Goal: Task Accomplishment & Management: Use online tool/utility

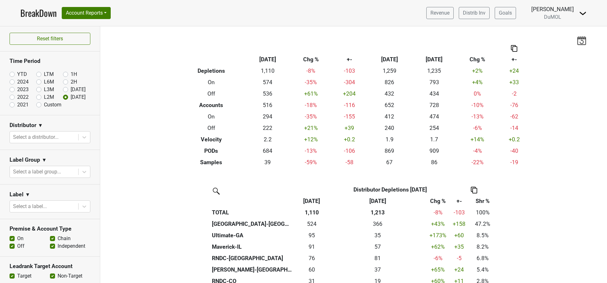
scroll to position [48, 0]
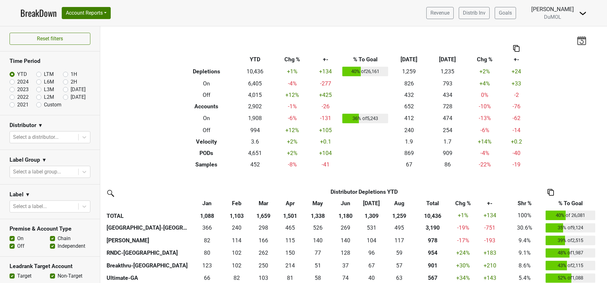
scroll to position [95, 0]
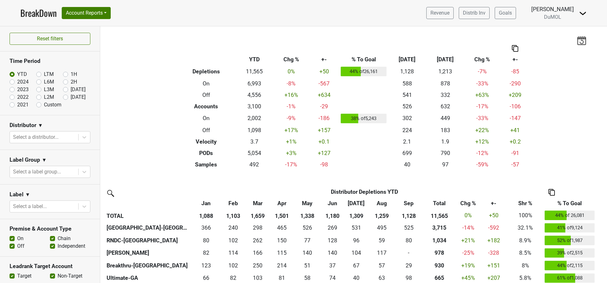
click at [71, 98] on label "[DATE]" at bounding box center [78, 98] width 15 height 8
click at [63, 98] on input "[DATE]" at bounding box center [75, 97] width 25 height 6
radio input "true"
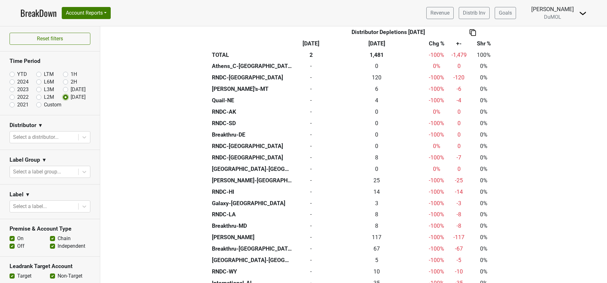
scroll to position [366, 0]
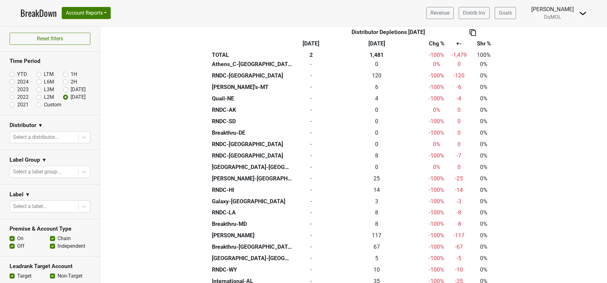
click at [376, 44] on th "[DATE]" at bounding box center [377, 43] width 96 height 11
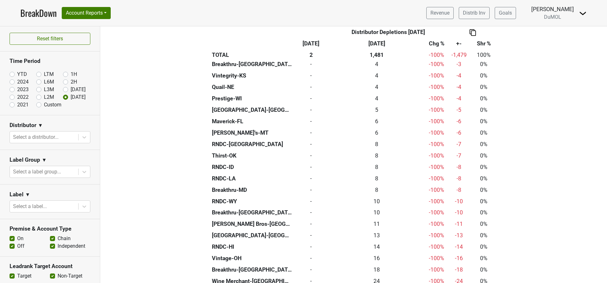
click at [376, 44] on th "Sep '24" at bounding box center [377, 43] width 96 height 11
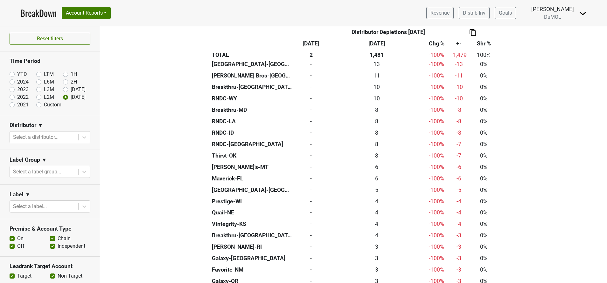
click at [373, 43] on th "Sep '24" at bounding box center [377, 43] width 96 height 11
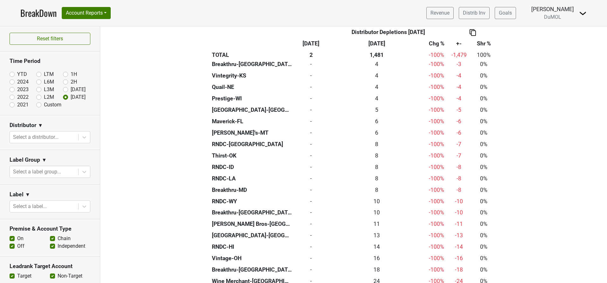
click at [373, 43] on th "Sep '24" at bounding box center [377, 43] width 96 height 11
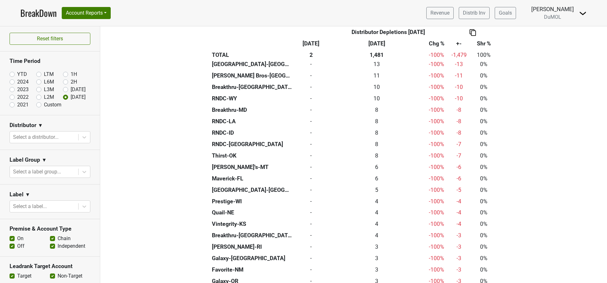
click at [373, 43] on th "Sep '24" at bounding box center [377, 43] width 96 height 11
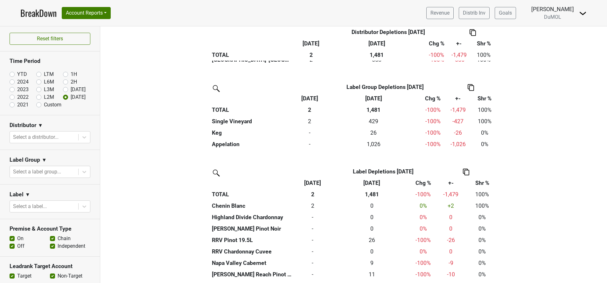
scroll to position [640, 0]
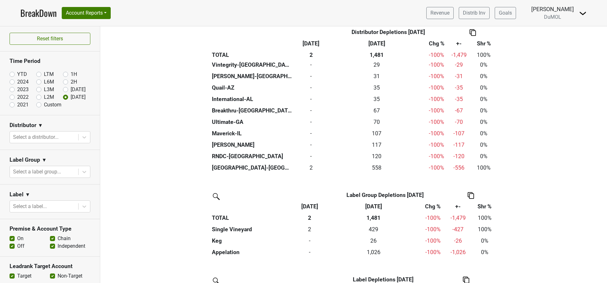
click at [71, 88] on label "Aug '25" at bounding box center [78, 90] width 15 height 8
click at [63, 88] on input "Aug '25" at bounding box center [75, 89] width 25 height 6
radio input "true"
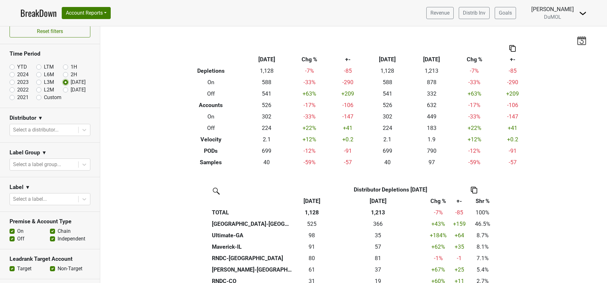
scroll to position [0, 0]
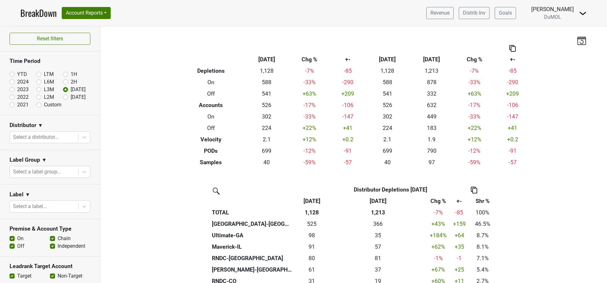
click at [17, 74] on label "YTD" at bounding box center [22, 75] width 10 height 8
click at [13, 74] on input "YTD" at bounding box center [22, 74] width 25 height 6
radio input "true"
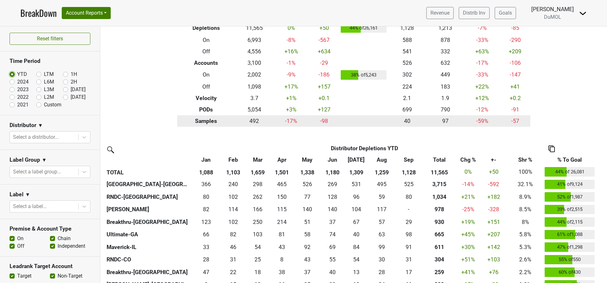
scroll to position [44, 0]
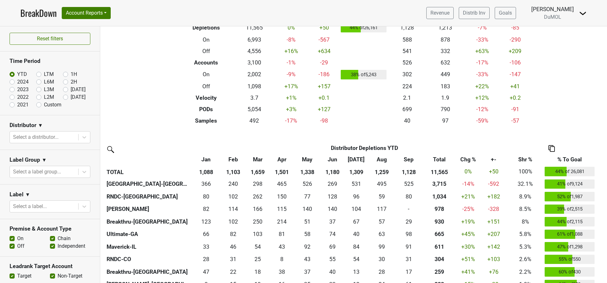
click at [71, 98] on label "[DATE]" at bounding box center [78, 98] width 15 height 8
click at [63, 98] on input "[DATE]" at bounding box center [75, 97] width 25 height 6
radio input "true"
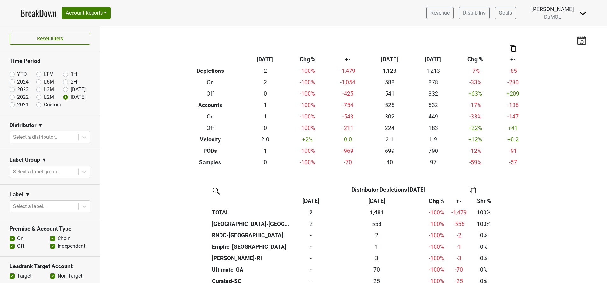
click at [309, 198] on th "[DATE]" at bounding box center [311, 201] width 35 height 11
click at [583, 11] on img at bounding box center [583, 14] width 8 height 8
click at [575, 83] on div "Filters Breakdown Type Sep '25 Chg % +- Aug ‘25 Aug ‘24 Chg % +- Depletions 2 -…" at bounding box center [353, 154] width 507 height 257
click at [577, 41] on img at bounding box center [582, 40] width 10 height 9
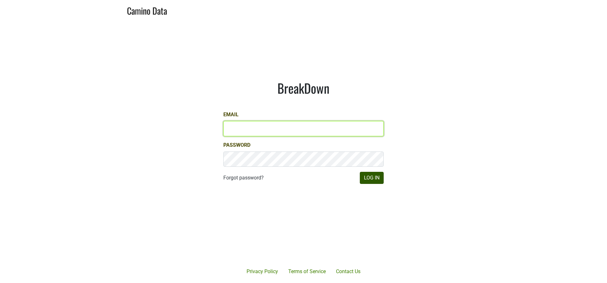
type input "susan@dumol.com"
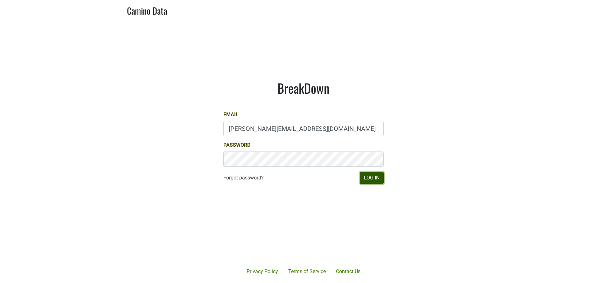
click at [378, 180] on button "Log In" at bounding box center [372, 178] width 24 height 12
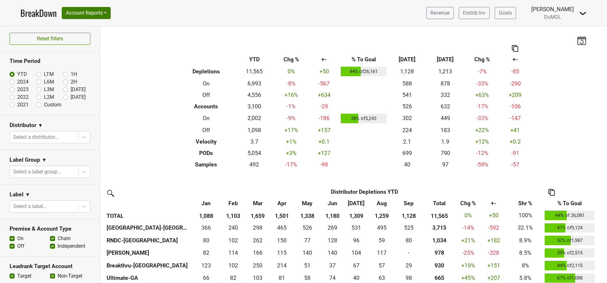
click at [71, 98] on label "[DATE]" at bounding box center [78, 98] width 15 height 8
click at [63, 98] on input "[DATE]" at bounding box center [75, 97] width 25 height 6
radio input "true"
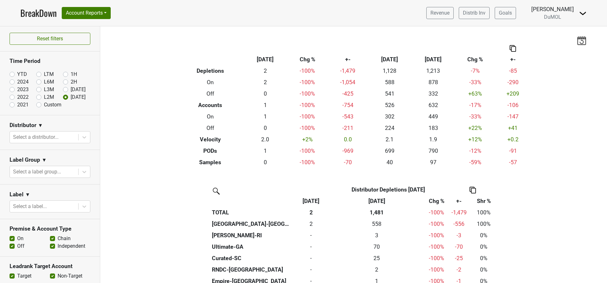
click at [17, 73] on label "YTD" at bounding box center [22, 75] width 10 height 8
click at [10, 73] on input "YTD" at bounding box center [22, 74] width 25 height 6
radio input "true"
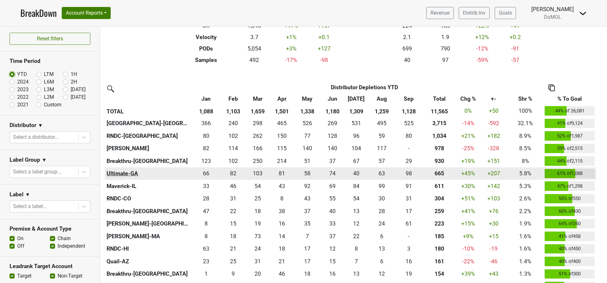
scroll to position [65, 0]
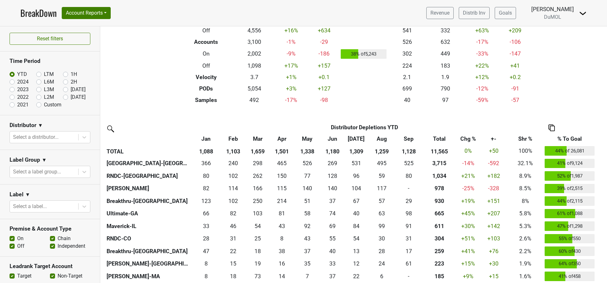
click at [571, 139] on th "% To Goal" at bounding box center [569, 138] width 53 height 11
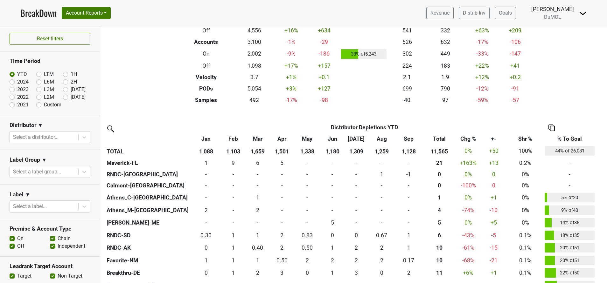
click at [571, 139] on th "% To Goal" at bounding box center [569, 138] width 53 height 11
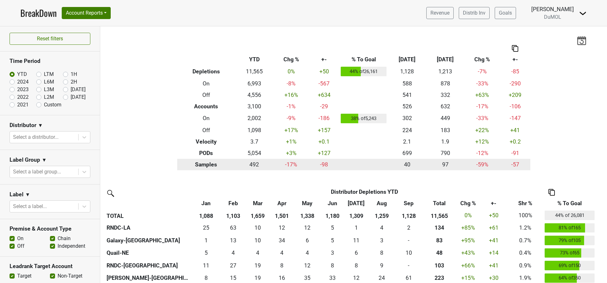
scroll to position [101, 0]
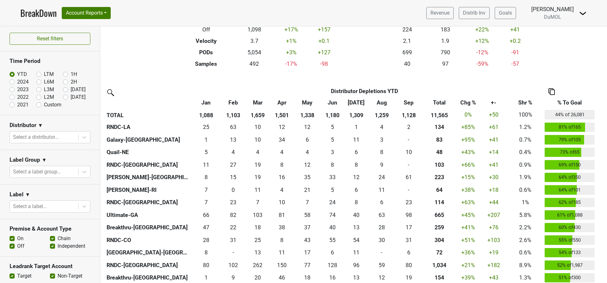
click at [440, 101] on th "Total" at bounding box center [439, 102] width 34 height 11
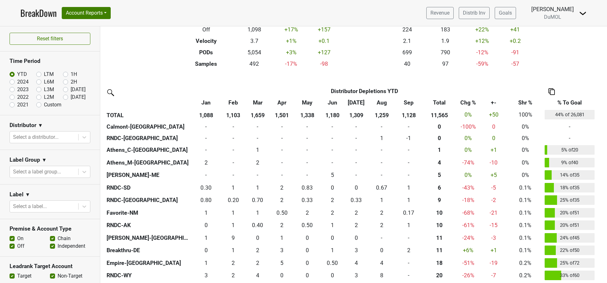
click at [440, 101] on th "Total" at bounding box center [439, 102] width 34 height 11
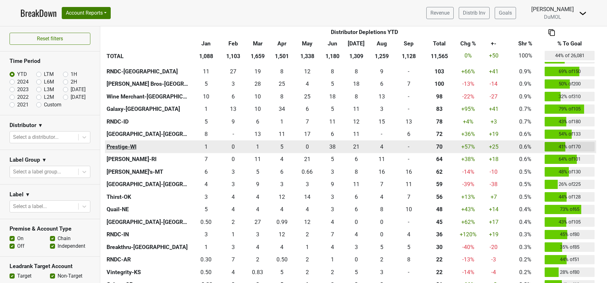
scroll to position [421, 0]
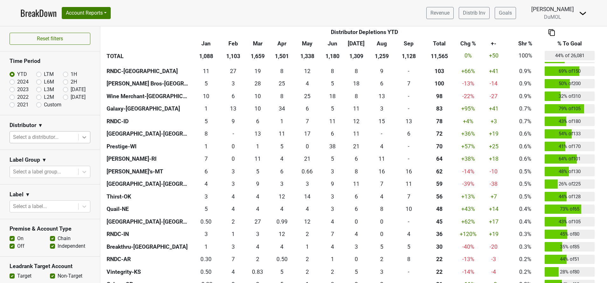
click at [81, 136] on icon at bounding box center [84, 137] width 6 height 6
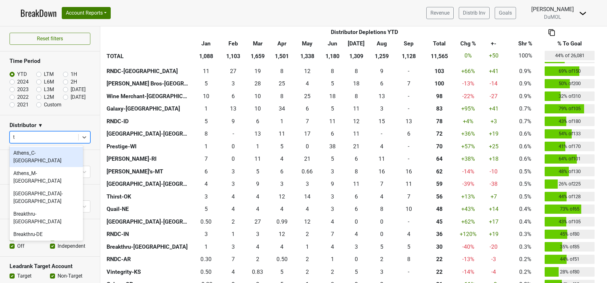
type input "tx"
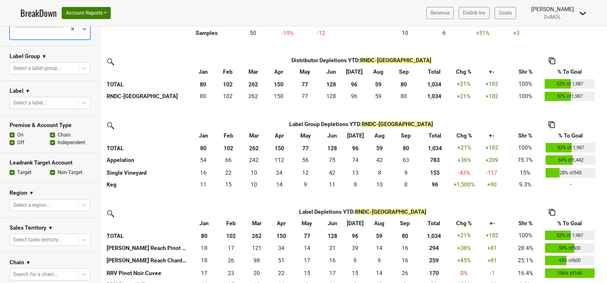
scroll to position [125, 0]
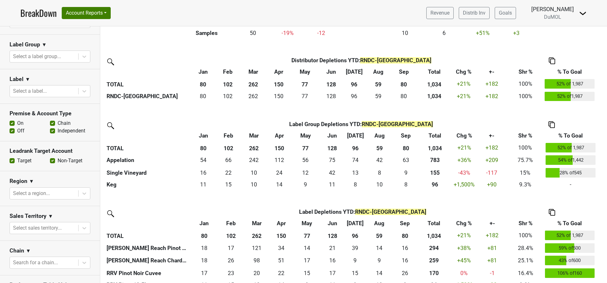
click at [17, 120] on label "On" at bounding box center [20, 124] width 6 height 8
click at [11, 120] on input "On" at bounding box center [12, 123] width 5 height 6
checkbox input "false"
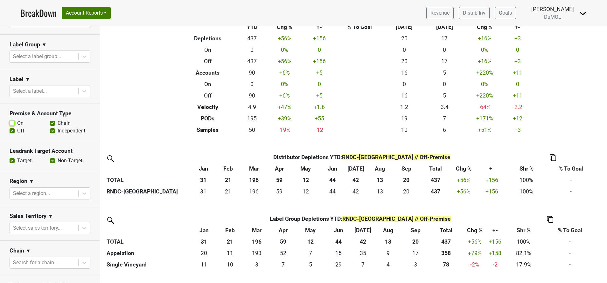
scroll to position [0, 0]
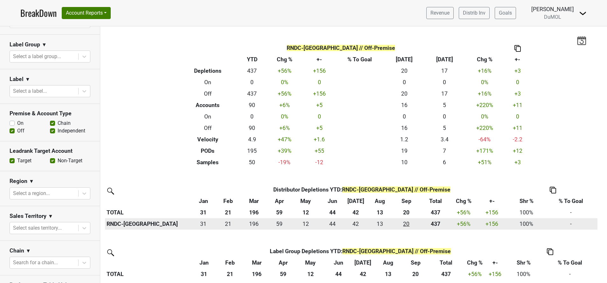
click at [405, 226] on div "19.668 20" at bounding box center [406, 224] width 23 height 8
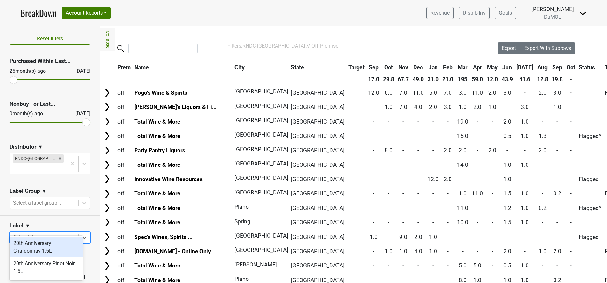
click at [54, 233] on div at bounding box center [44, 237] width 62 height 9
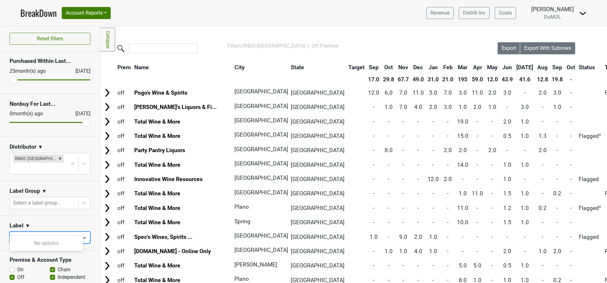
type input "q"
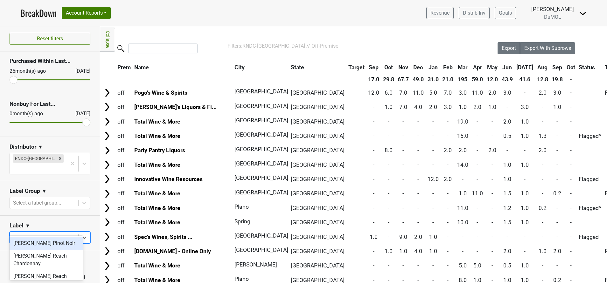
type input "we"
click at [49, 246] on div "[PERSON_NAME] Reach Chardonnay" at bounding box center [46, 247] width 73 height 20
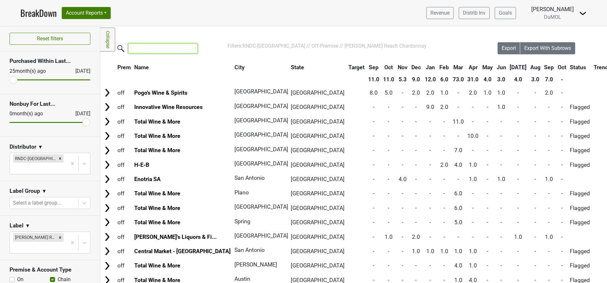
click at [162, 47] on input "search" at bounding box center [162, 49] width 69 height 10
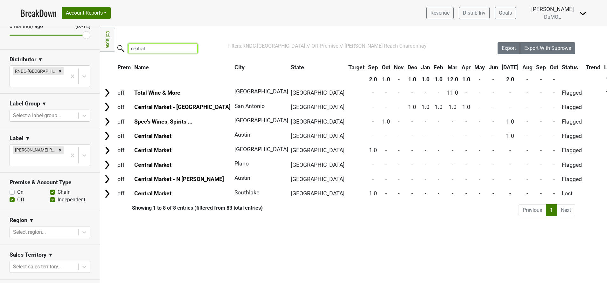
scroll to position [88, 0]
type input "central"
click at [17, 188] on label "On" at bounding box center [20, 192] width 6 height 8
click at [12, 188] on input "On" at bounding box center [12, 191] width 5 height 6
checkbox input "true"
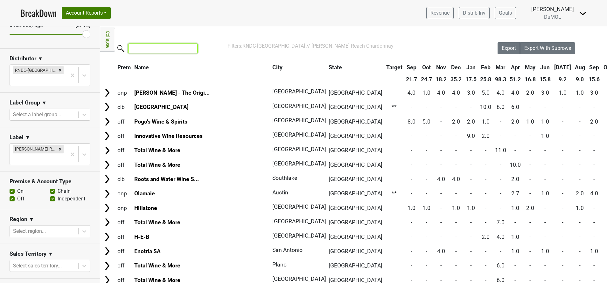
click at [183, 48] on input "search" at bounding box center [162, 49] width 69 height 10
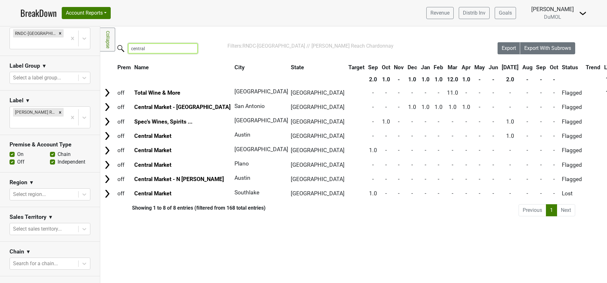
scroll to position [119, 0]
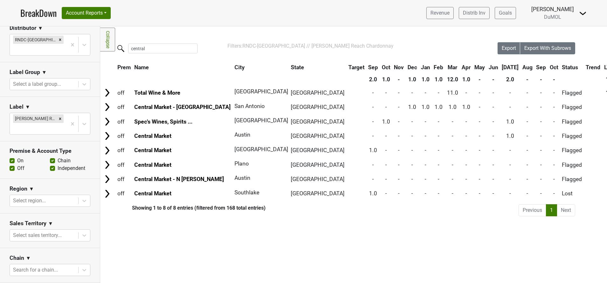
click at [233, 62] on th "City" at bounding box center [259, 67] width 52 height 11
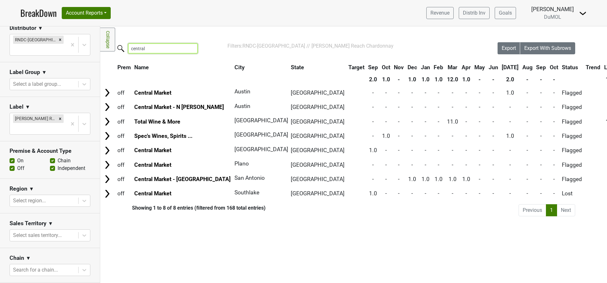
click at [169, 48] on input "central" at bounding box center [162, 49] width 69 height 10
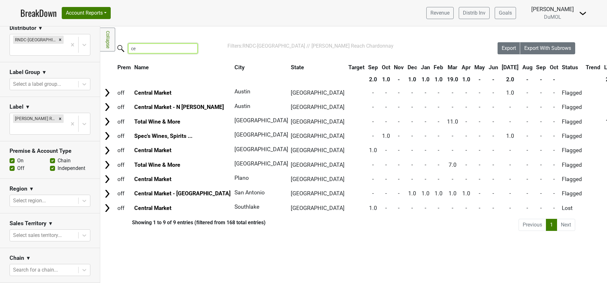
type input "c"
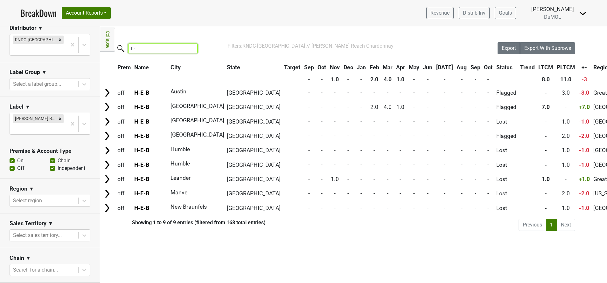
type input "h"
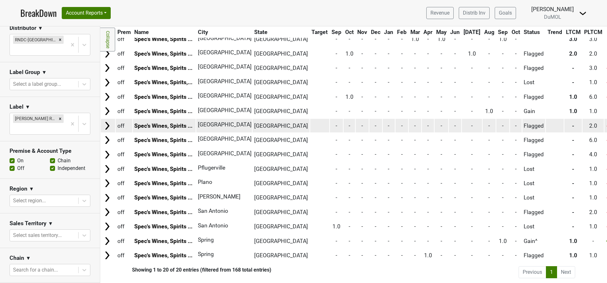
scroll to position [0, 0]
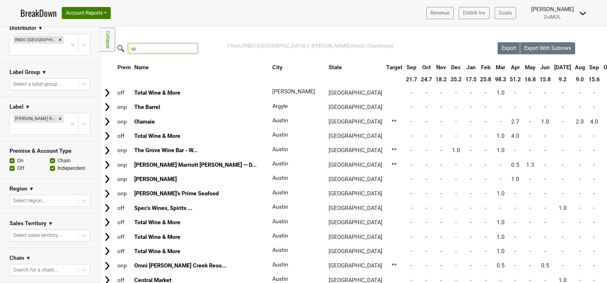
type input "s"
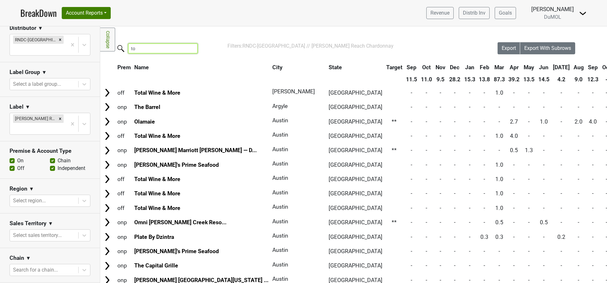
type input "t"
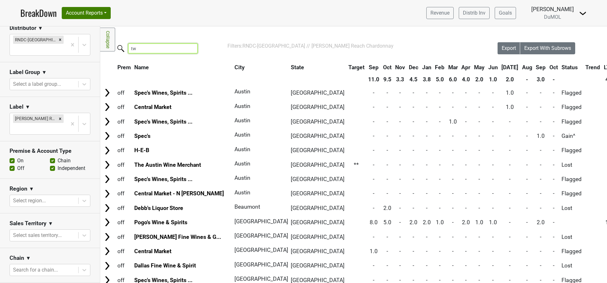
type input "t"
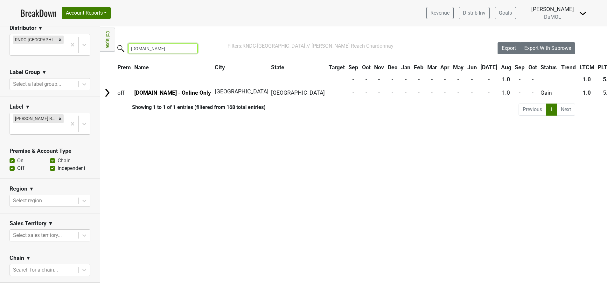
type input "[DOMAIN_NAME]"
click at [190, 52] on input "[DOMAIN_NAME]" at bounding box center [162, 49] width 69 height 10
click at [191, 49] on input "[DOMAIN_NAME]" at bounding box center [162, 49] width 69 height 10
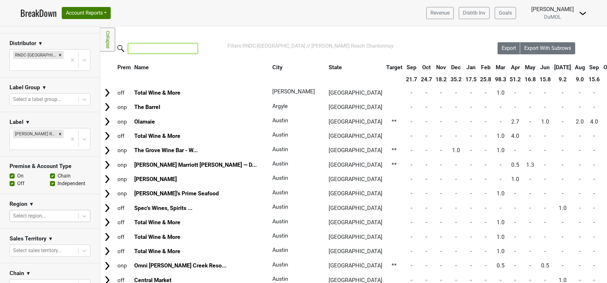
scroll to position [101, 0]
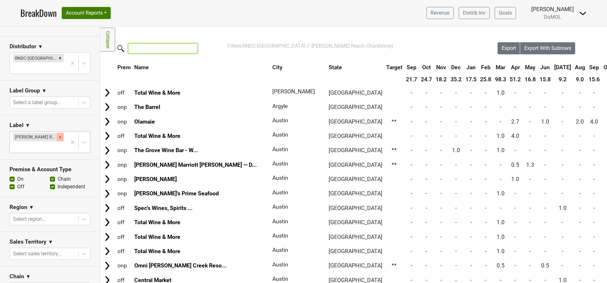
click at [59, 136] on icon "Remove Wester Reach Chardonnay" at bounding box center [60, 137] width 2 height 2
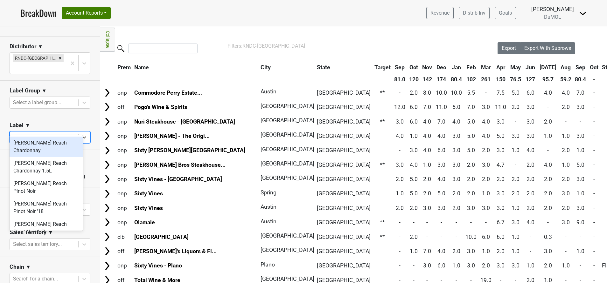
type input "[PERSON_NAME]"
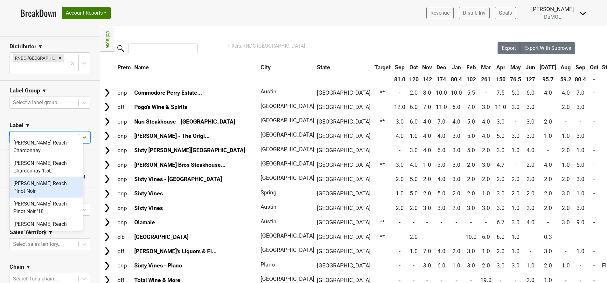
click at [63, 184] on div "[PERSON_NAME] Reach Pinot Noir" at bounding box center [46, 188] width 73 height 20
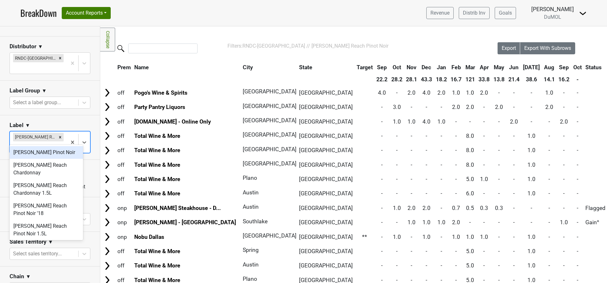
type input "we"
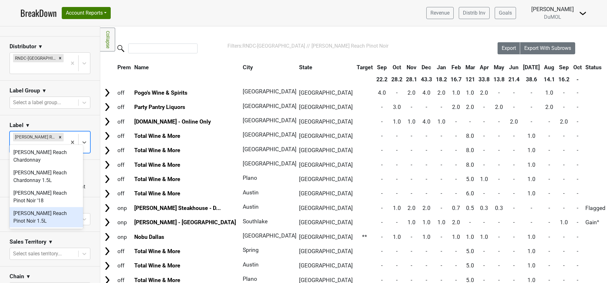
click at [51, 207] on div "[PERSON_NAME] Reach Pinot Noir 1.5L" at bounding box center [46, 217] width 73 height 20
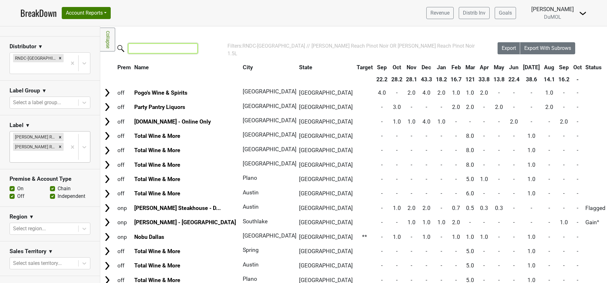
click at [175, 52] on input "search" at bounding box center [162, 49] width 69 height 10
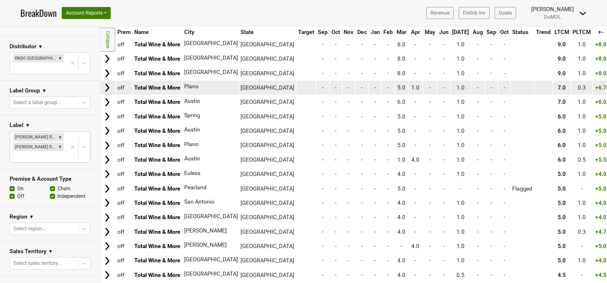
scroll to position [0, 0]
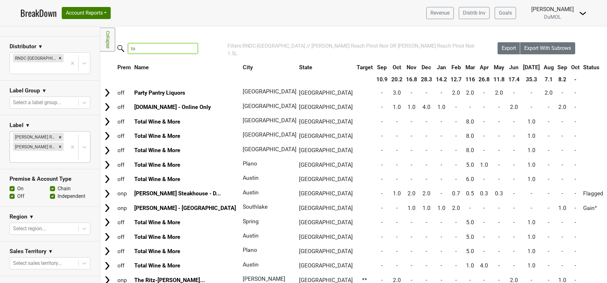
type input "t"
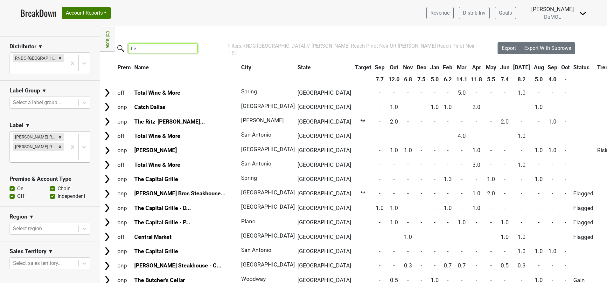
type input "h"
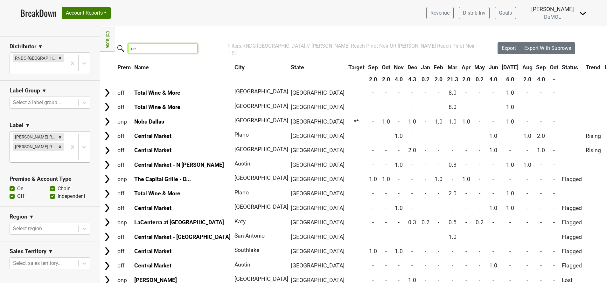
type input "c"
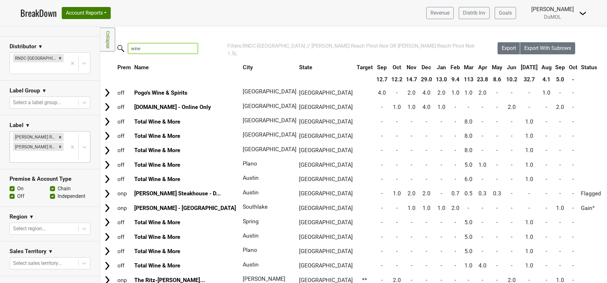
type input "wine"
click at [191, 49] on input "wine" at bounding box center [162, 49] width 69 height 10
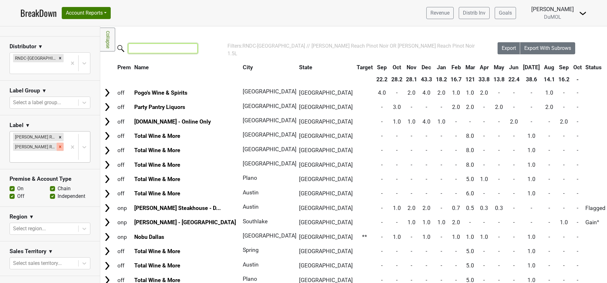
click at [58, 145] on icon "Remove Wester Reach Pinot Noir 1.5L" at bounding box center [60, 147] width 4 height 4
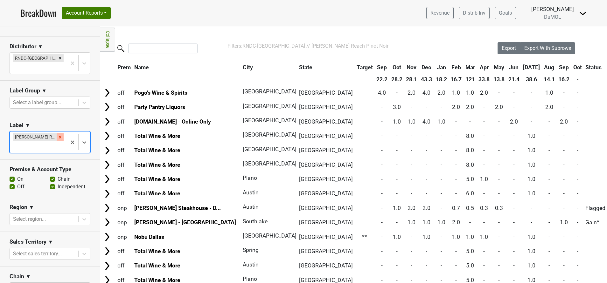
click at [59, 136] on icon "Remove Wester Reach Pinot Noir" at bounding box center [60, 137] width 2 height 2
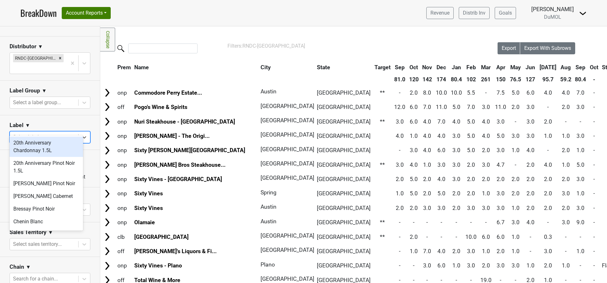
click at [53, 133] on div "w" at bounding box center [44, 137] width 62 height 9
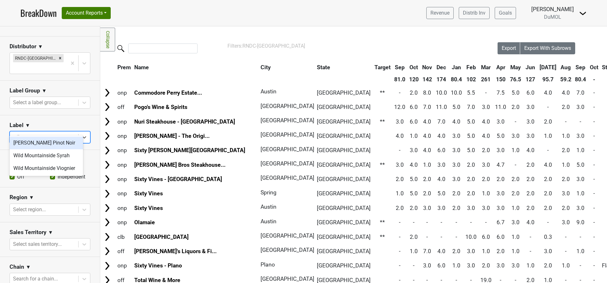
type input "wild"
click at [56, 155] on div "Wild Mountainside Syrah" at bounding box center [46, 156] width 73 height 13
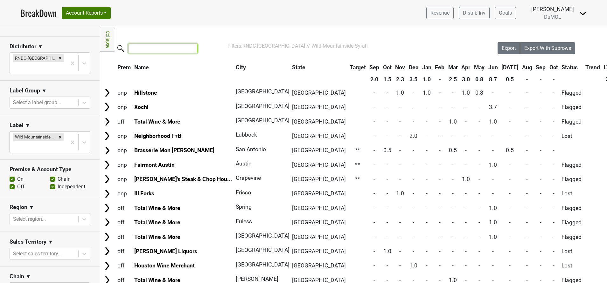
click at [182, 50] on input "search" at bounding box center [162, 49] width 69 height 10
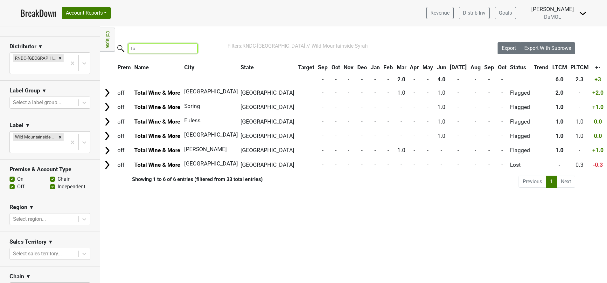
type input "t"
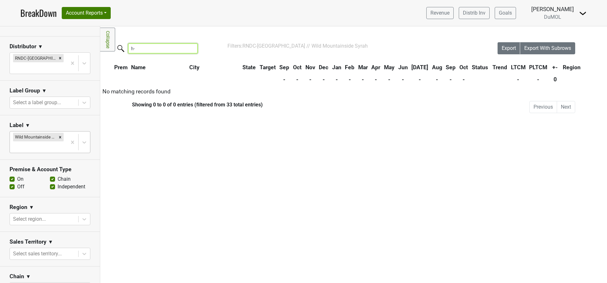
type input "h"
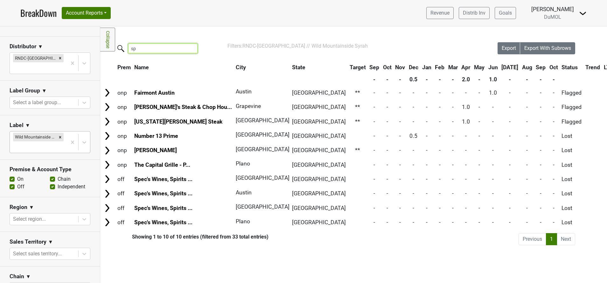
type input "s"
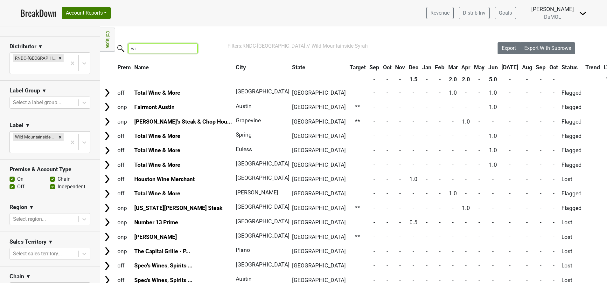
type input "w"
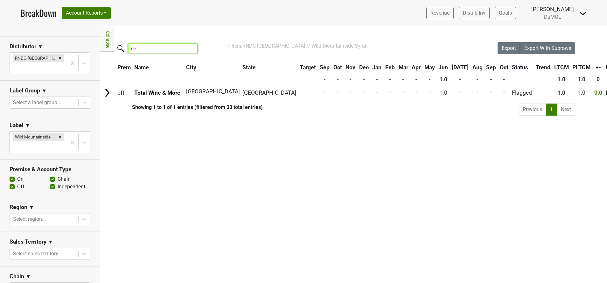
type input "c"
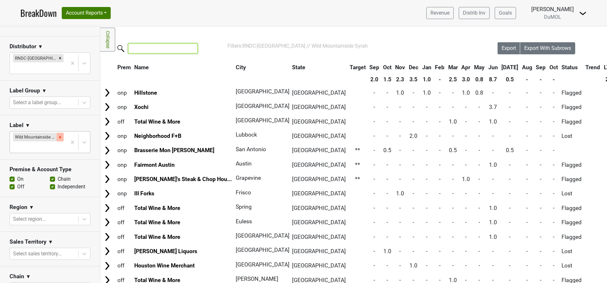
click at [57, 133] on div "Remove Wild Mountainside Syrah" at bounding box center [60, 137] width 7 height 8
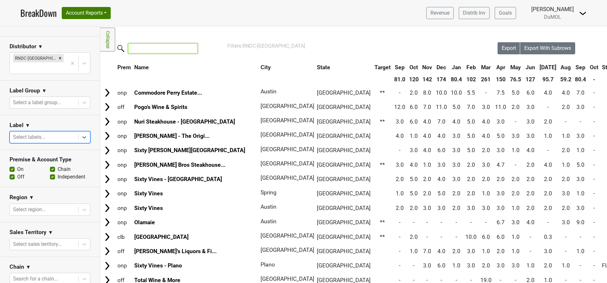
click at [175, 50] on input "search" at bounding box center [162, 49] width 69 height 10
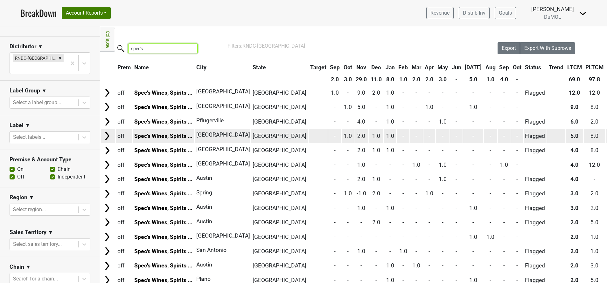
type input "spec's"
click at [258, 133] on span "[GEOGRAPHIC_DATA]" at bounding box center [280, 136] width 54 height 6
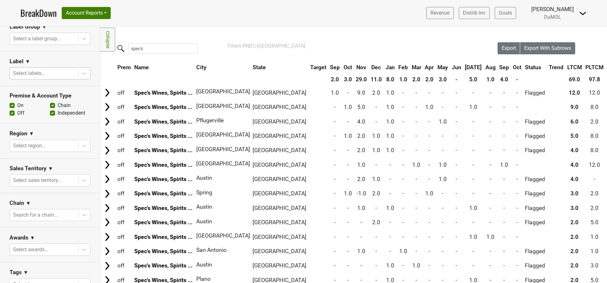
scroll to position [165, 0]
click at [43, 211] on div at bounding box center [44, 215] width 62 height 9
type input "spe"
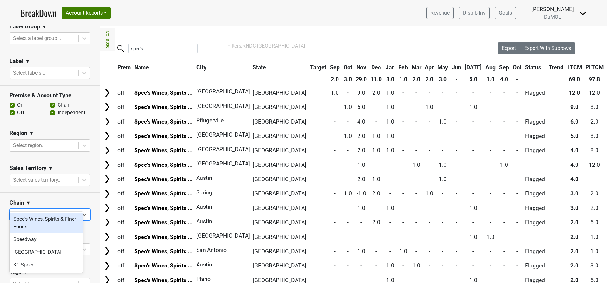
click at [54, 228] on div "Spec's Wines, Spirits & Finer Foods" at bounding box center [46, 223] width 73 height 20
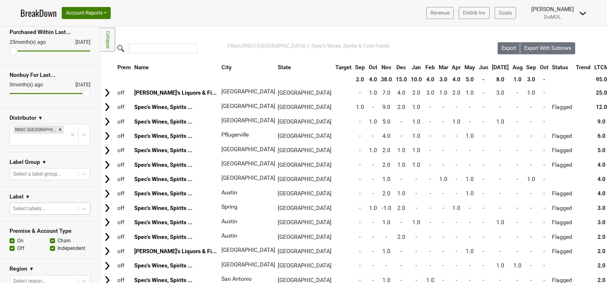
scroll to position [0, 0]
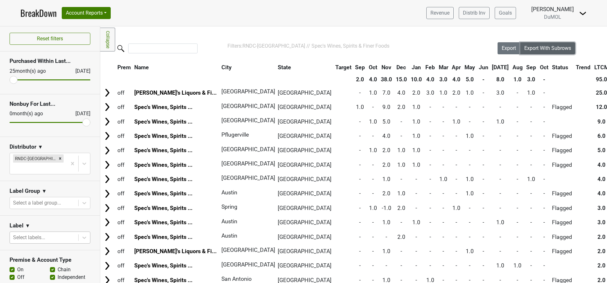
click at [533, 52] on button "Export With Subrows" at bounding box center [547, 48] width 55 height 12
